Goal: Information Seeking & Learning: Learn about a topic

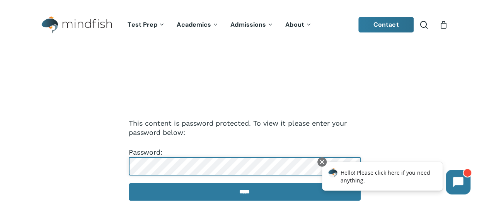
click at [129, 183] on input "*****" at bounding box center [245, 191] width 232 height 17
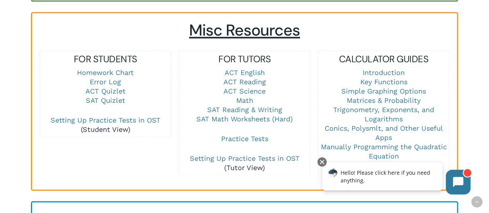
scroll to position [535, 0]
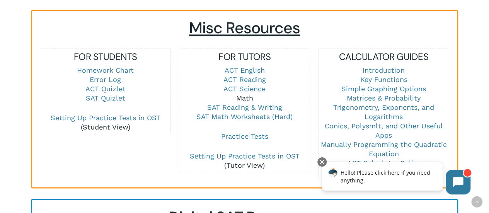
click at [242, 94] on link "Math" at bounding box center [244, 98] width 17 height 8
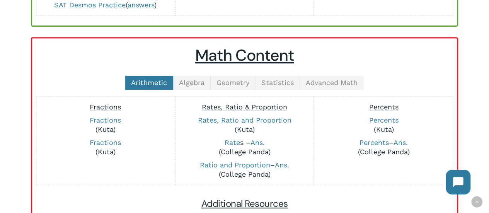
scroll to position [149, 0]
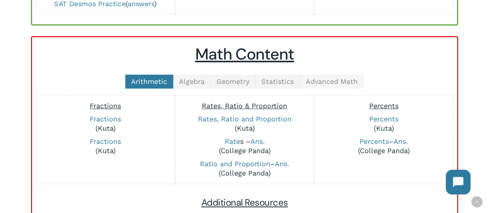
click at [330, 82] on span "Advanced Math" at bounding box center [332, 81] width 52 height 8
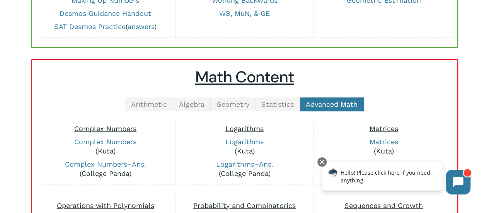
scroll to position [125, 0]
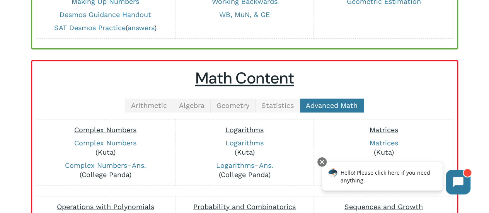
click at [277, 106] on span "Statistics" at bounding box center [277, 105] width 32 height 8
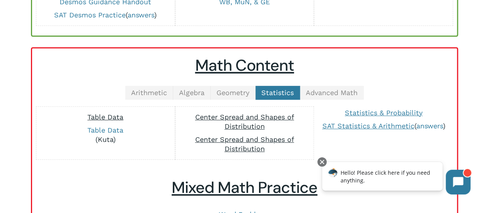
scroll to position [128, 0]
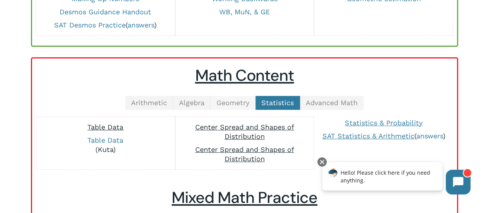
click at [234, 99] on span "Geometry" at bounding box center [233, 103] width 33 height 8
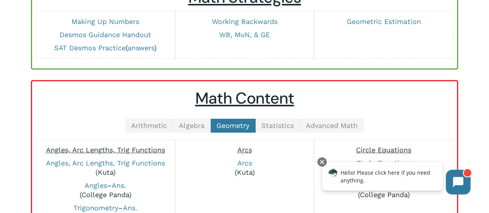
scroll to position [106, 0]
click at [186, 130] on link "Algebra" at bounding box center [192, 125] width 38 height 14
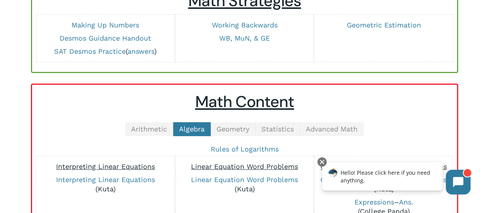
scroll to position [102, 0]
click at [125, 129] on ul "Arithmetic Algebra Geometry Statistics Advanced Math" at bounding box center [245, 129] width 410 height 14
click at [138, 128] on span "Arithmetic" at bounding box center [149, 129] width 36 height 8
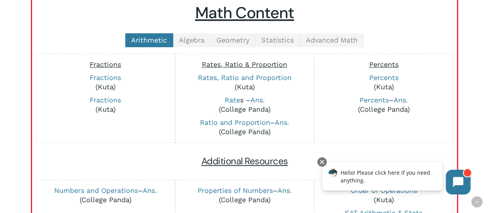
scroll to position [190, 0]
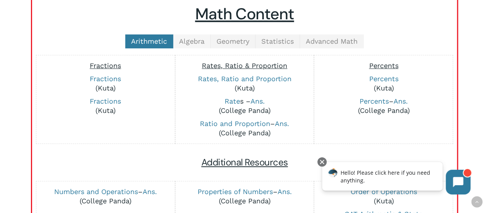
click at [181, 38] on span "Algebra" at bounding box center [192, 41] width 26 height 8
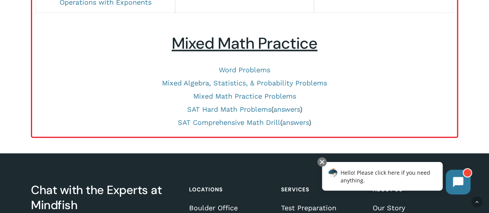
scroll to position [873, 0]
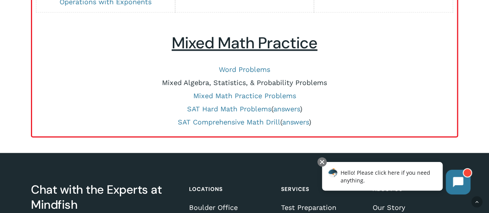
click at [272, 80] on link "Mixed Algebra, Statistics, & Probability Problems" at bounding box center [244, 83] width 165 height 8
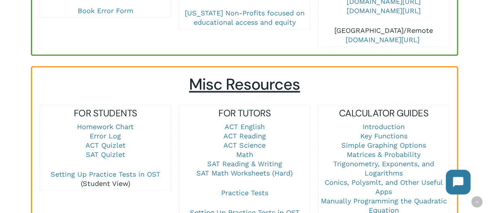
scroll to position [482, 0]
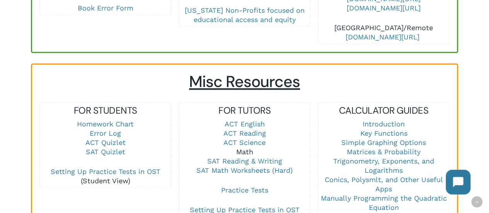
click at [245, 148] on link "Math" at bounding box center [244, 152] width 17 height 8
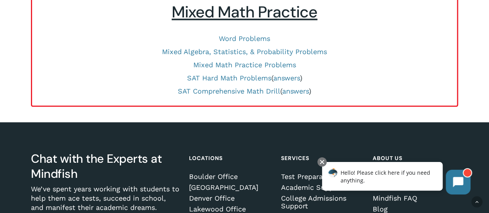
scroll to position [447, 0]
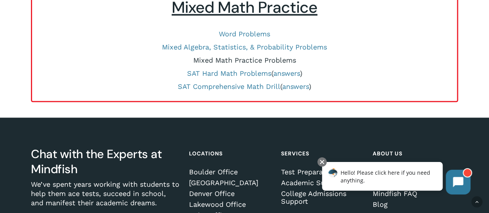
click at [254, 58] on link "Mixed Math Practice Problems" at bounding box center [244, 60] width 103 height 8
